Goal: Task Accomplishment & Management: Use online tool/utility

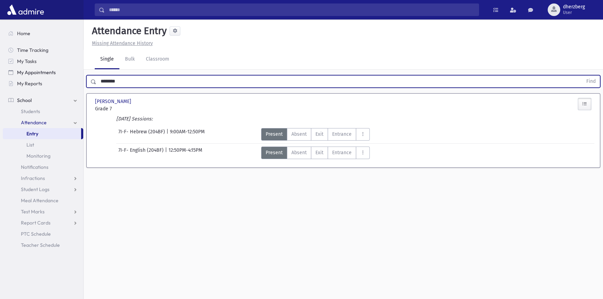
drag, startPoint x: 134, startPoint y: 76, endPoint x: 10, endPoint y: 71, distance: 124.0
click at [11, 71] on div "Search Results Students" at bounding box center [301, 157] width 603 height 315
click at [30, 132] on span "Entry" at bounding box center [32, 134] width 12 height 6
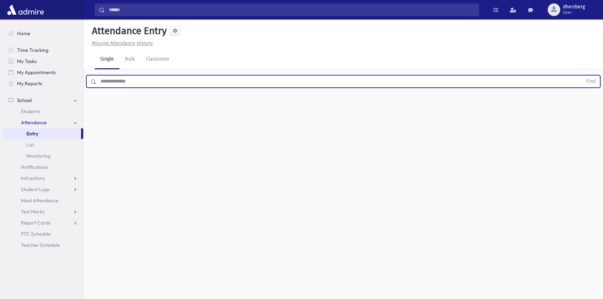
click at [257, 83] on input "text" at bounding box center [339, 81] width 486 height 13
type input "*******"
click at [582, 76] on button "Find" at bounding box center [591, 82] width 18 height 12
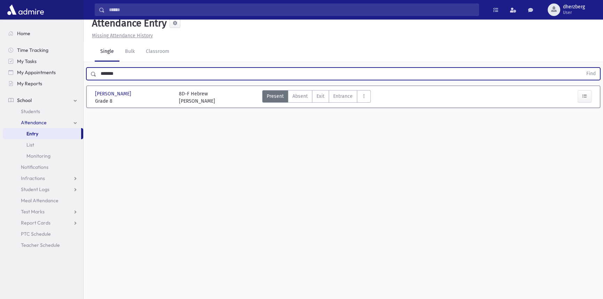
scroll to position [15, 0]
